Goal: Task Accomplishment & Management: Manage account settings

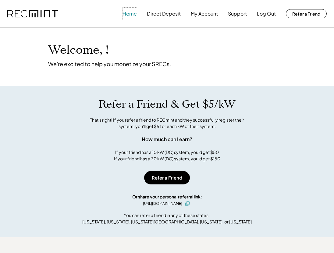
click at [130, 14] on button "Home" at bounding box center [130, 14] width 14 height 12
click at [131, 16] on button "Home" at bounding box center [130, 14] width 14 height 12
click at [159, 16] on button "Direct Deposit" at bounding box center [164, 14] width 34 height 12
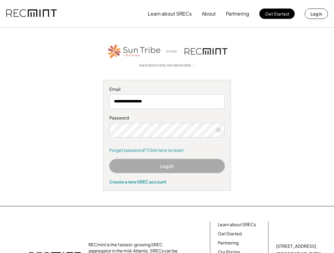
click at [168, 166] on button "Log In" at bounding box center [166, 166] width 115 height 14
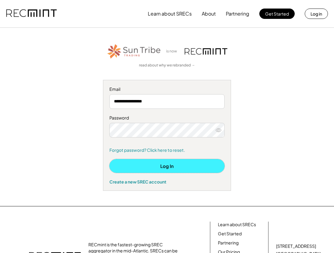
click at [165, 169] on button "Log In" at bounding box center [166, 166] width 115 height 14
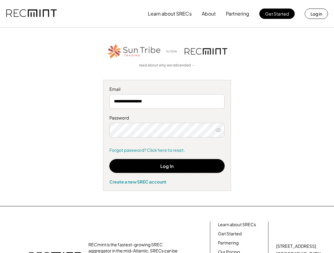
click at [262, 66] on div "**********" at bounding box center [166, 117] width 319 height 148
click at [210, 14] on button "About" at bounding box center [209, 14] width 14 height 12
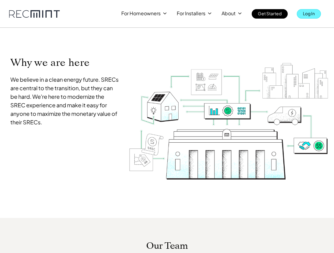
drag, startPoint x: 0, startPoint y: 0, endPoint x: 309, endPoint y: 15, distance: 309.7
click at [309, 15] on p "Log In" at bounding box center [309, 13] width 12 height 9
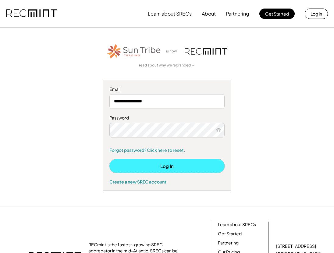
click at [153, 162] on button "Log In" at bounding box center [166, 166] width 115 height 14
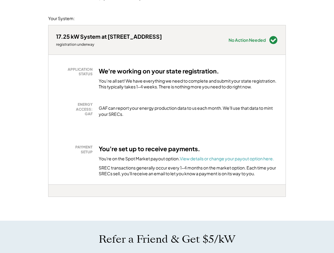
scroll to position [122, 0]
